Goal: Task Accomplishment & Management: Use online tool/utility

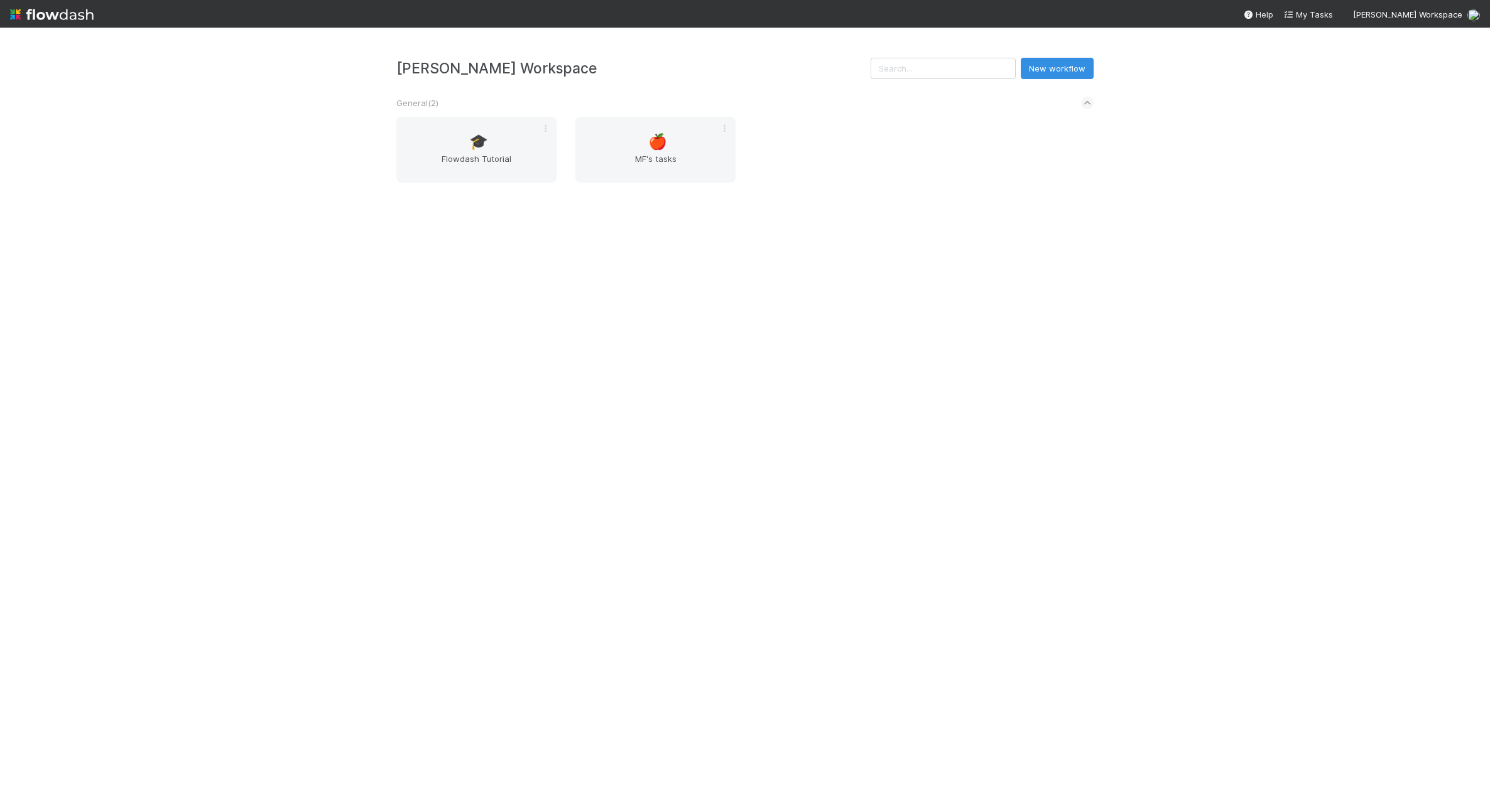
click at [421, 103] on span "General ( 2 )" at bounding box center [418, 103] width 42 height 10
click at [437, 105] on span "General ( 2 )" at bounding box center [418, 103] width 42 height 10
click at [1342, 20] on nav "Help My Tasks [PERSON_NAME] Workspace" at bounding box center [745, 14] width 1490 height 28
click at [1333, 17] on span "My Tasks" at bounding box center [1308, 14] width 50 height 10
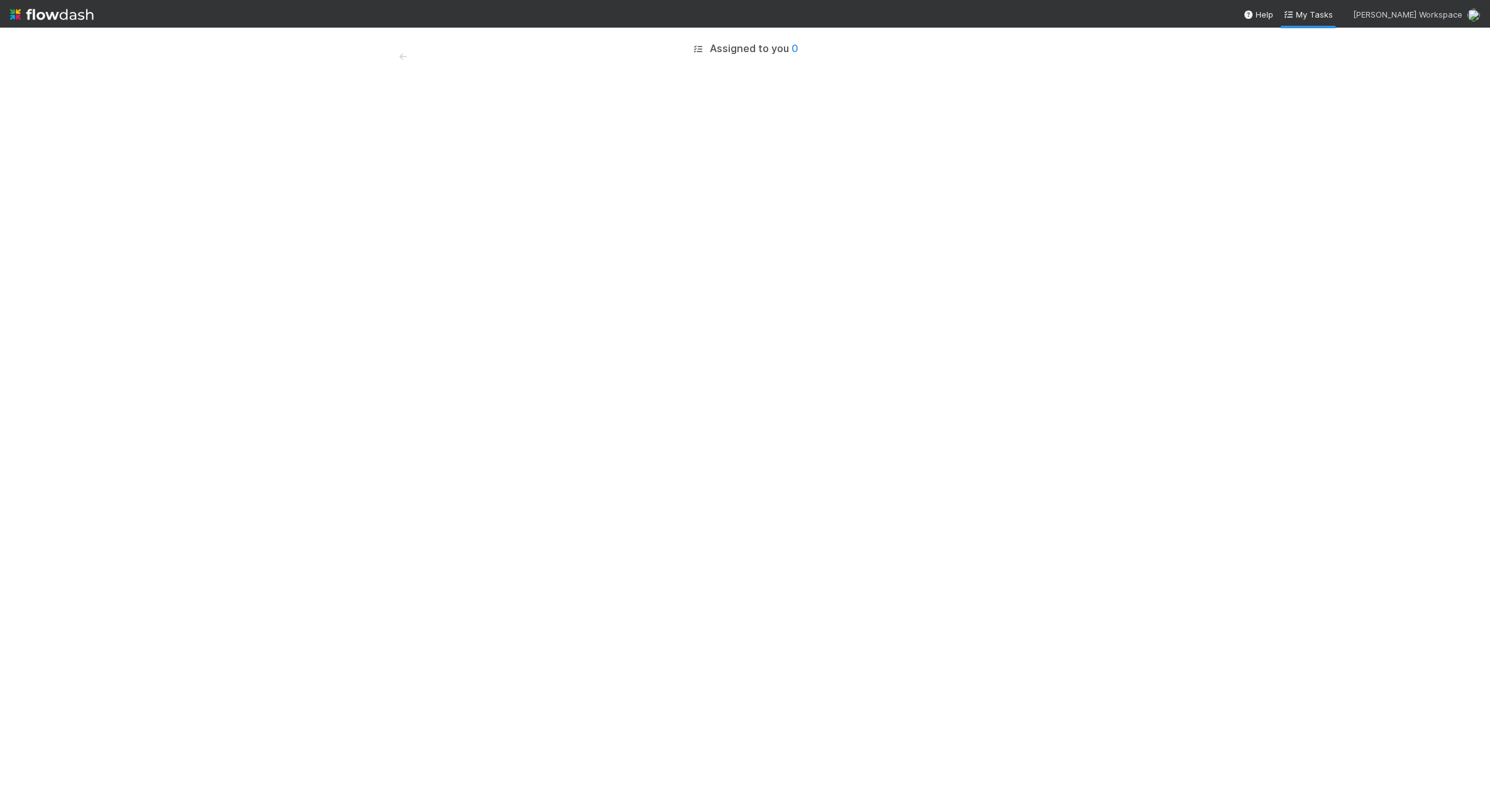
click at [1389, 16] on span "[PERSON_NAME] Workspace" at bounding box center [1407, 14] width 109 height 10
click at [1397, 67] on div "AngelList" at bounding box center [1430, 66] width 122 height 13
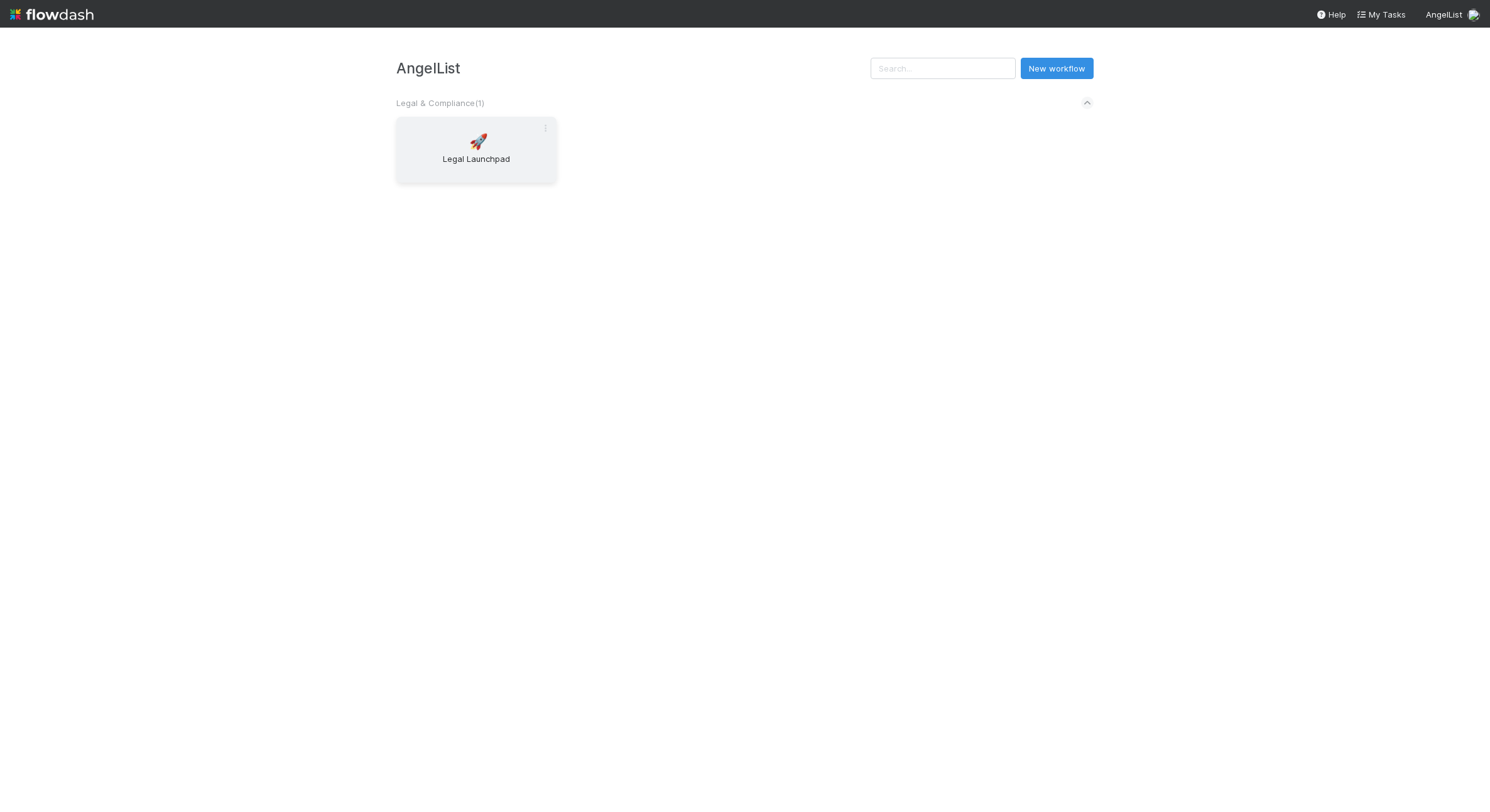
click at [463, 151] on div "🚀 Legal Launchpad" at bounding box center [477, 150] width 160 height 66
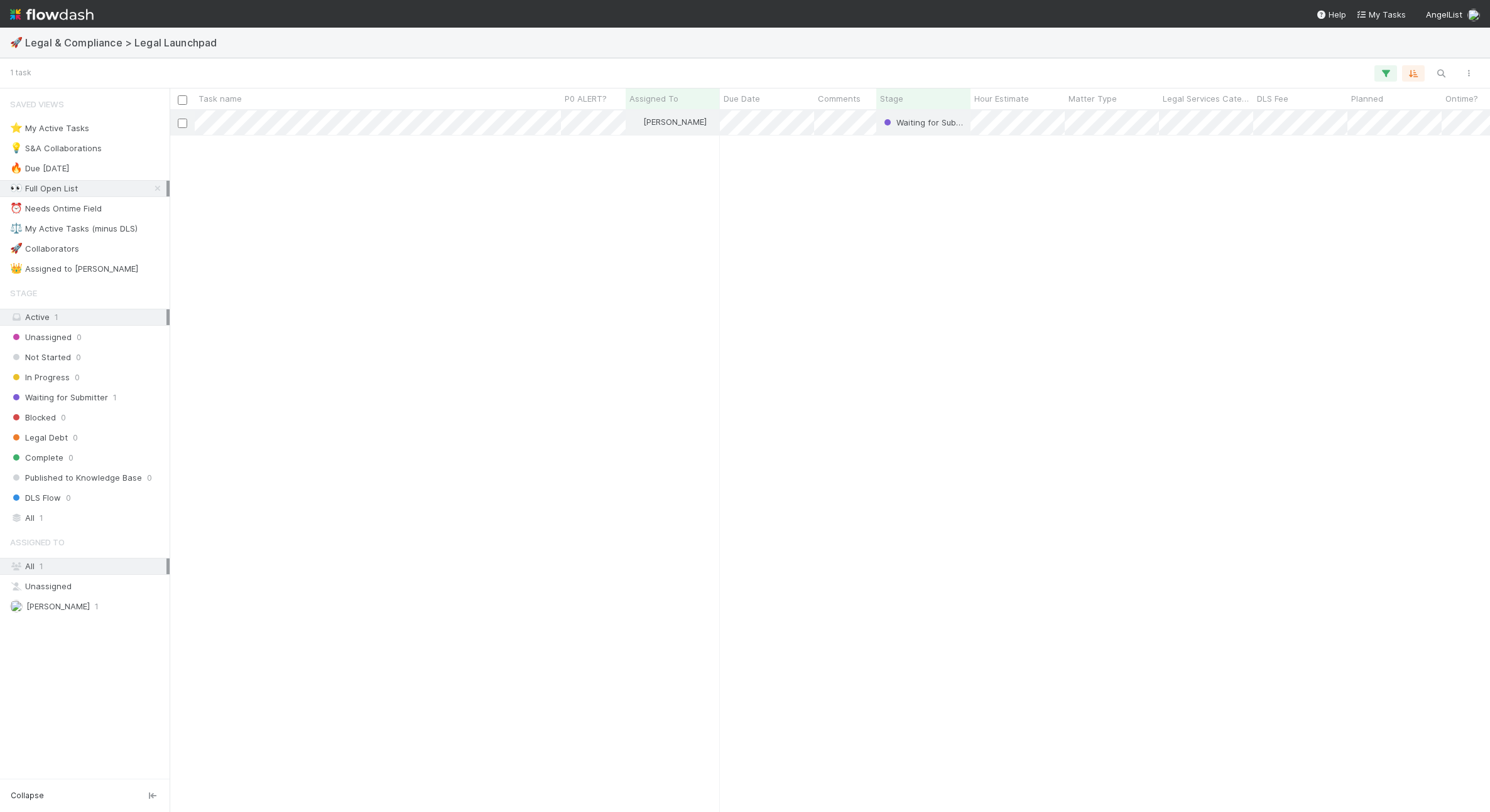
scroll to position [702, 1320]
click at [1189, 124] on div at bounding box center [745, 406] width 1490 height 812
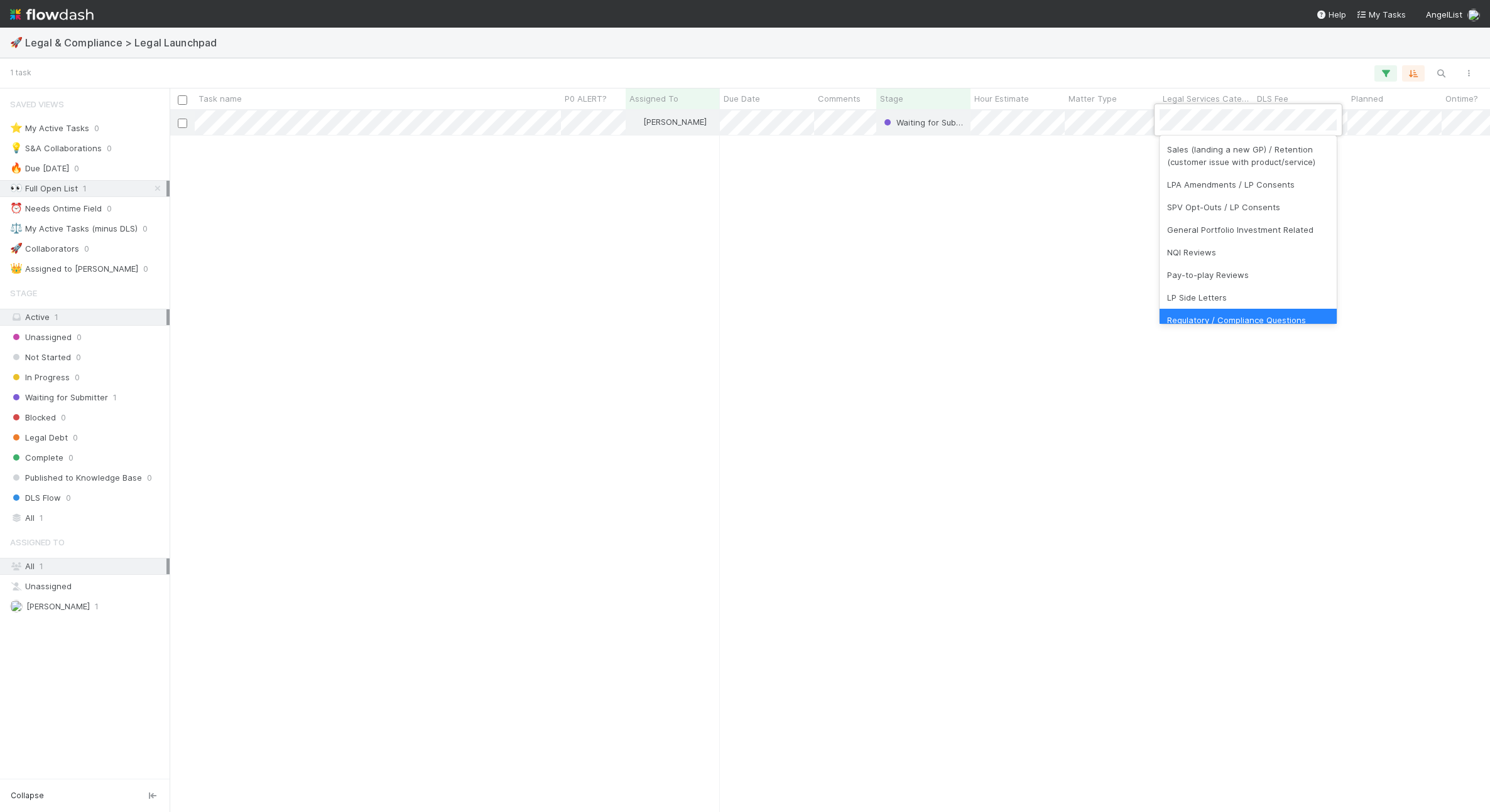
scroll to position [15, 0]
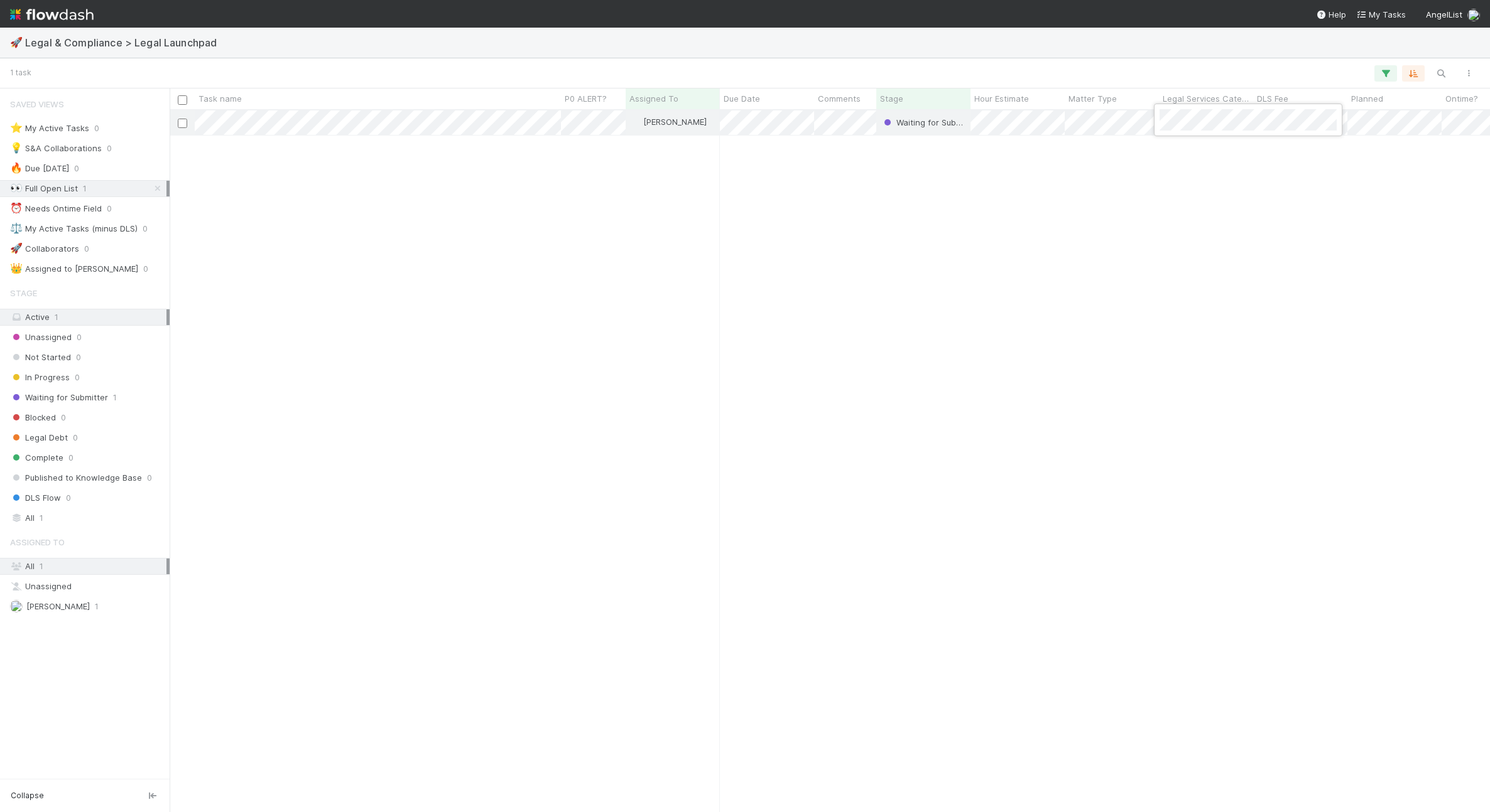
click at [1069, 272] on div at bounding box center [745, 406] width 1490 height 812
click at [1081, 212] on div "[PERSON_NAME] Waiting for Submitter [DATE] 4:08:46 PM" at bounding box center [829, 461] width 1320 height 701
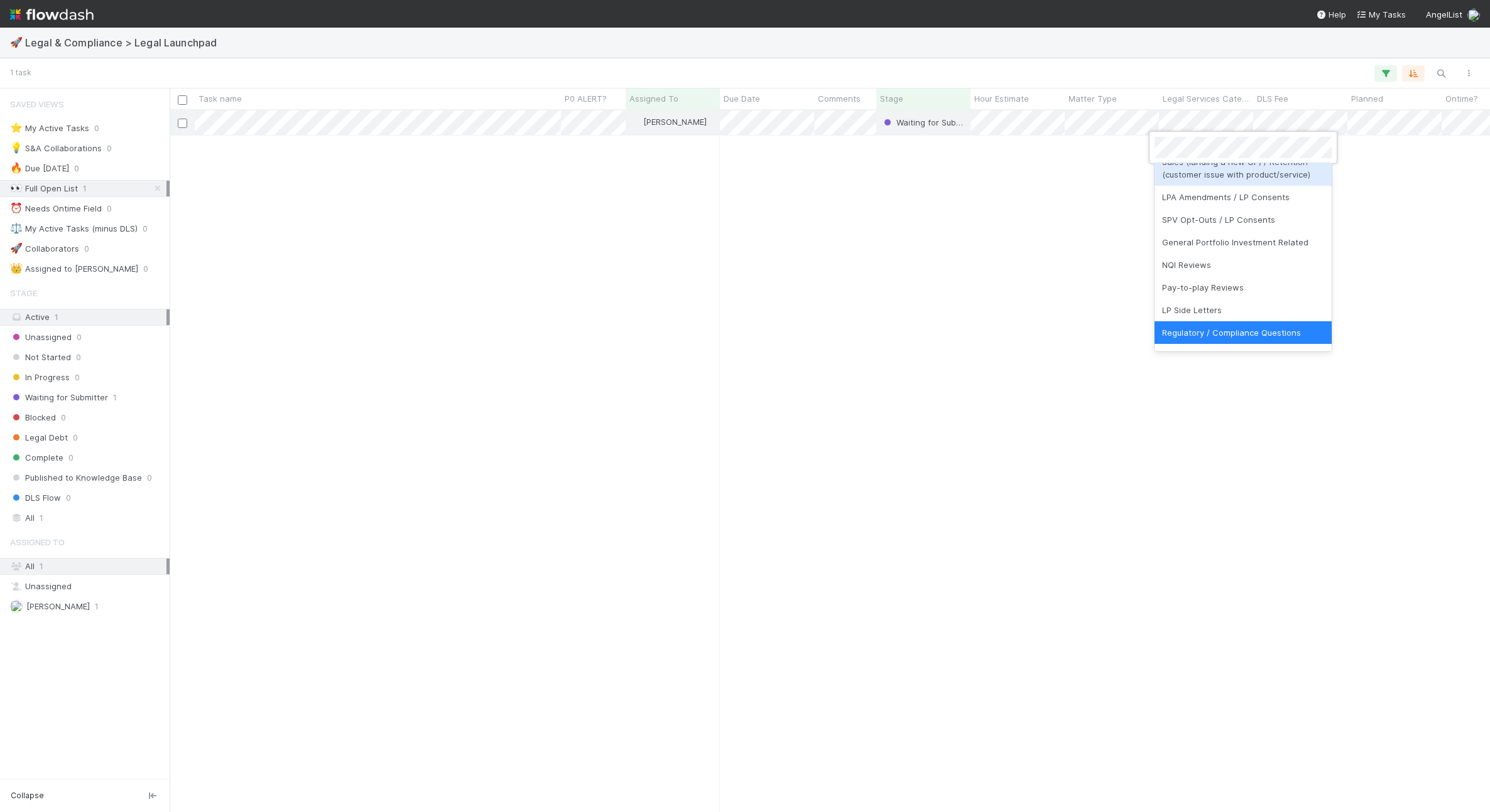
drag, startPoint x: 1380, startPoint y: 177, endPoint x: 1387, endPoint y: 178, distance: 7.1
click at [1384, 178] on div at bounding box center [745, 406] width 1490 height 812
